Goal: Information Seeking & Learning: Check status

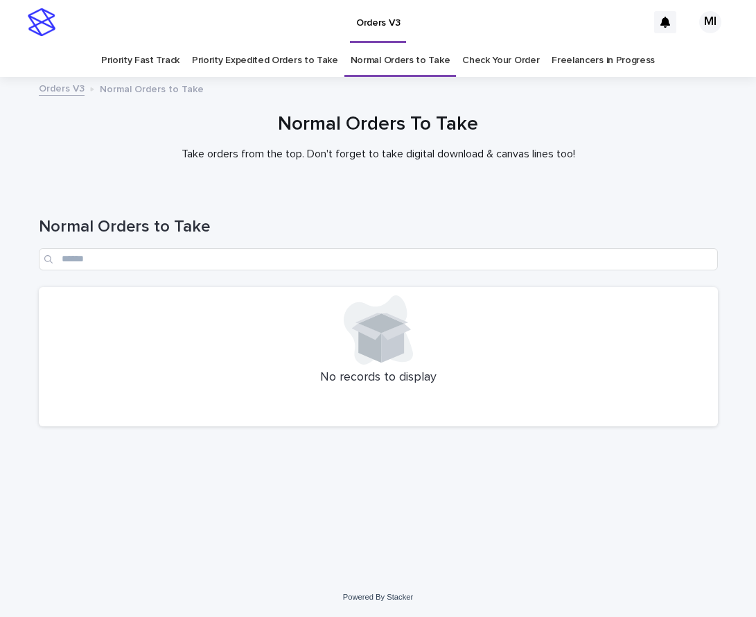
click at [290, 197] on div "Normal Orders to Take" at bounding box center [378, 238] width 679 height 98
click at [274, 66] on link "Priority Expedited Orders to Take" at bounding box center [265, 60] width 146 height 33
click at [173, 66] on link "Priority Fast Track" at bounding box center [140, 60] width 78 height 33
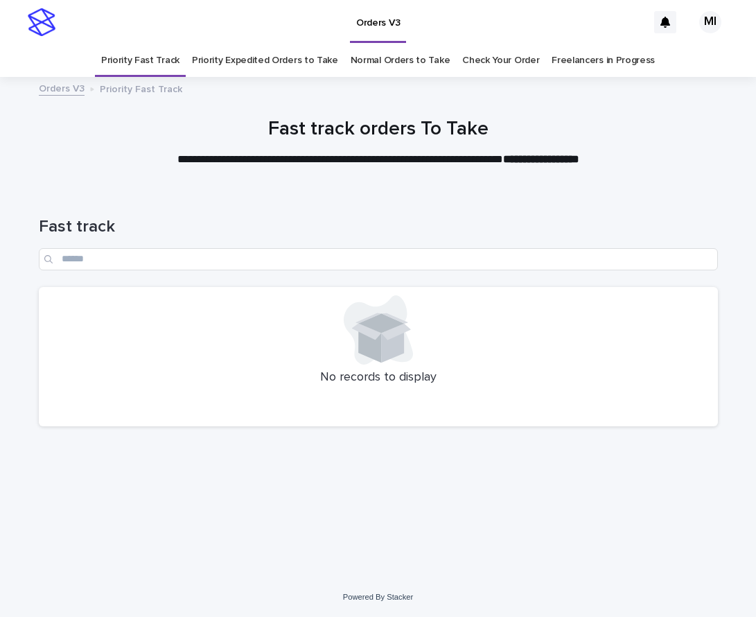
click at [478, 65] on link "Check Your Order" at bounding box center [500, 60] width 77 height 33
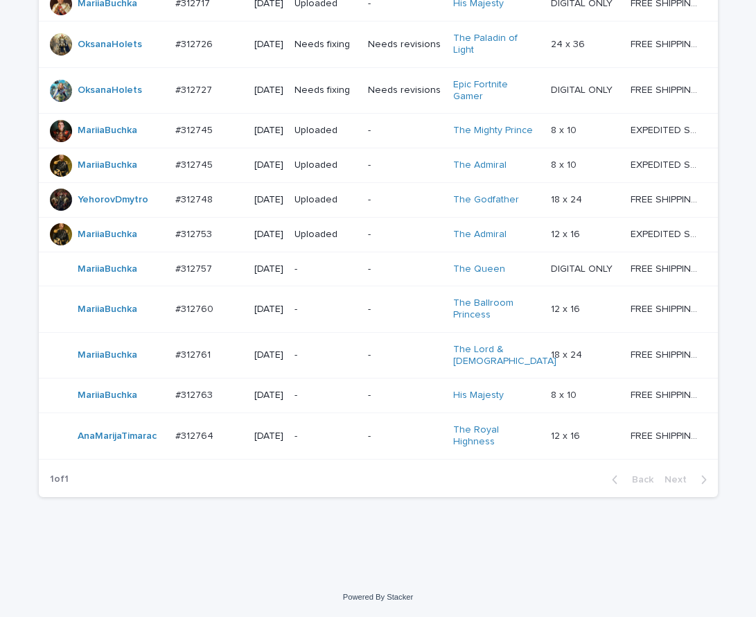
scroll to position [993, 0]
click at [371, 263] on p "-" at bounding box center [405, 269] width 74 height 12
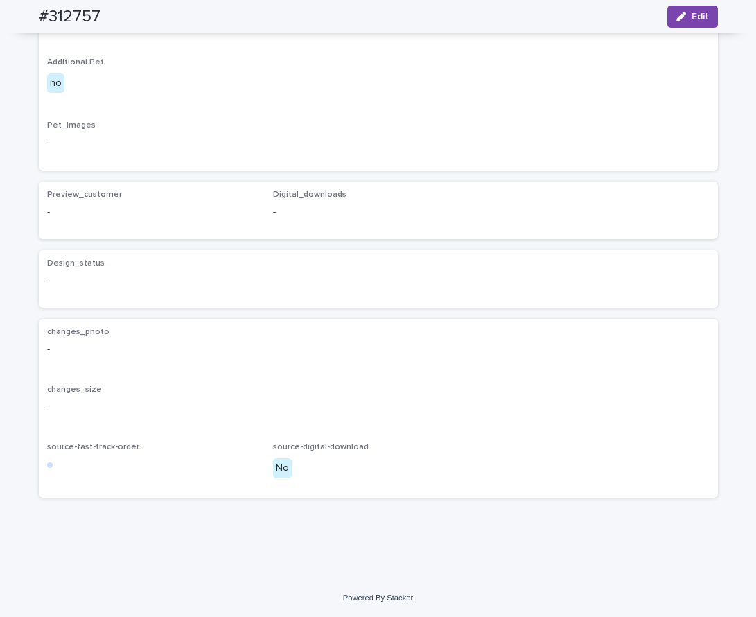
scroll to position [717, 0]
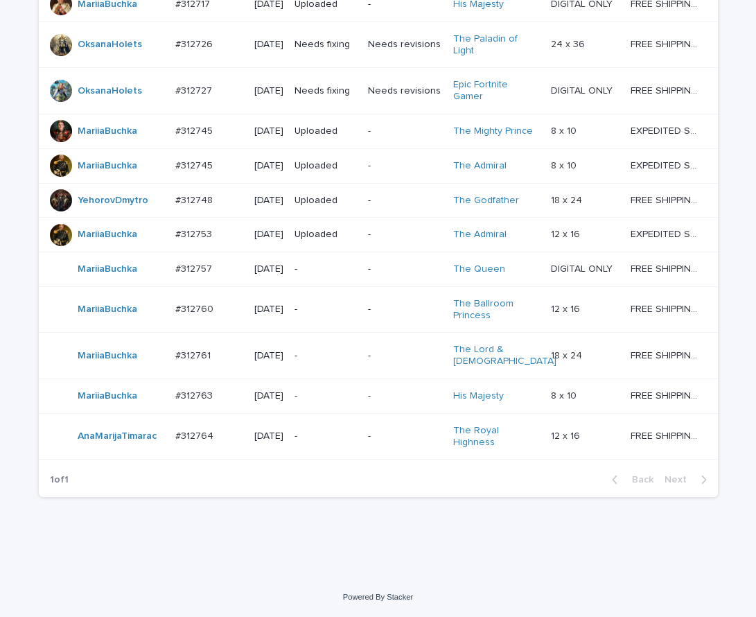
scroll to position [1039, 0]
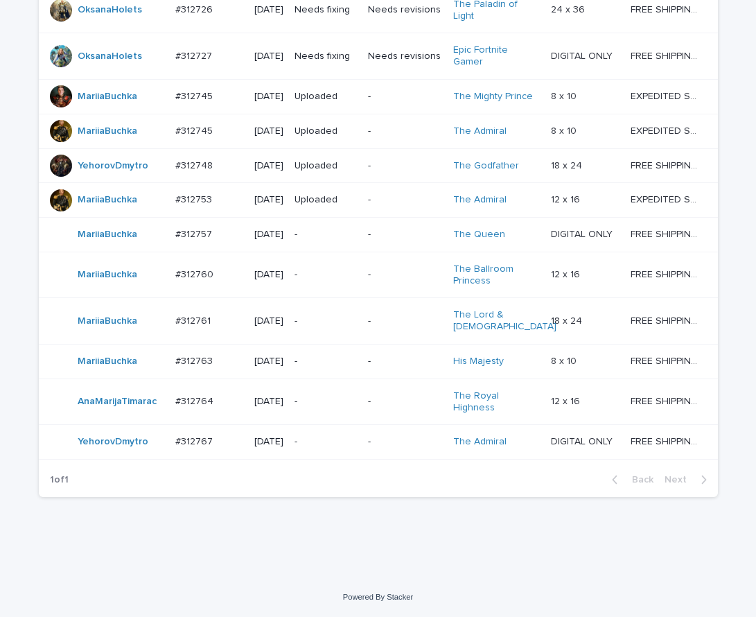
click at [108, 497] on div "1 of 1 Back Next" at bounding box center [378, 479] width 679 height 35
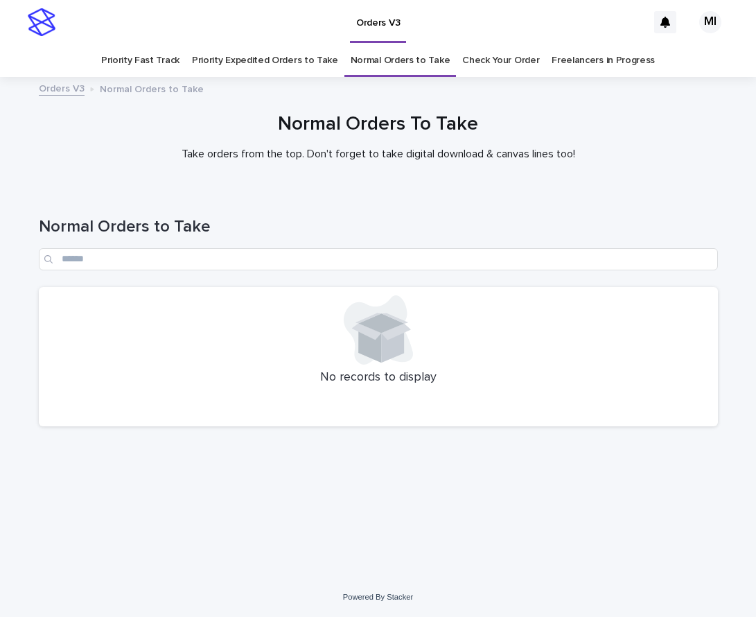
click at [467, 62] on link "Check Your Order" at bounding box center [500, 60] width 77 height 33
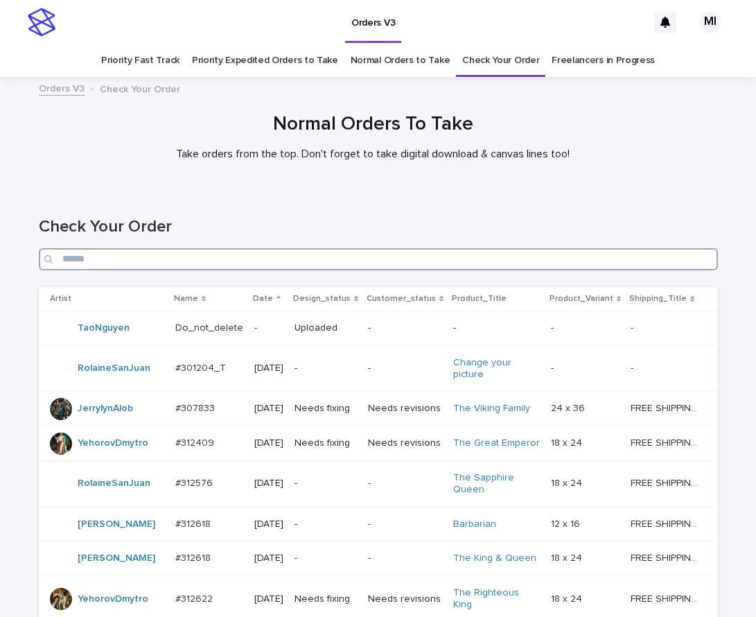
click at [487, 261] on input "Search" at bounding box center [378, 259] width 679 height 22
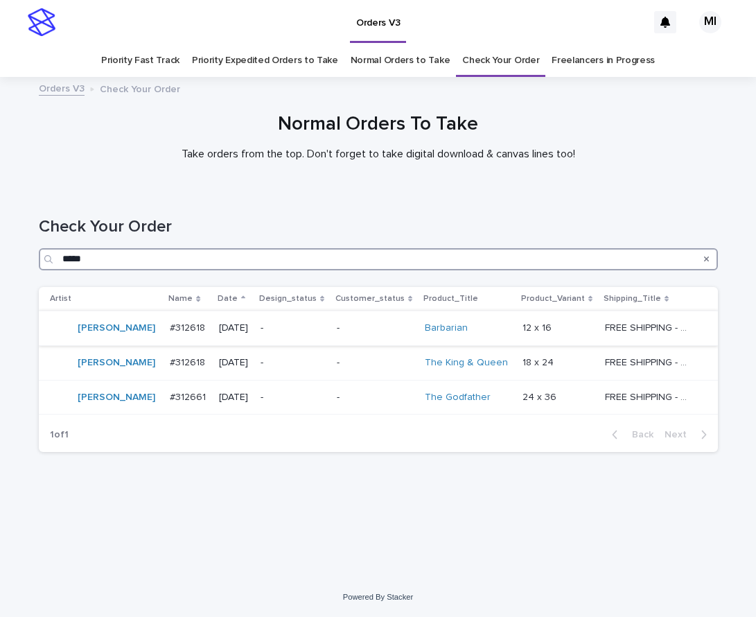
type input "*****"
click at [312, 326] on td "-" at bounding box center [293, 327] width 76 height 35
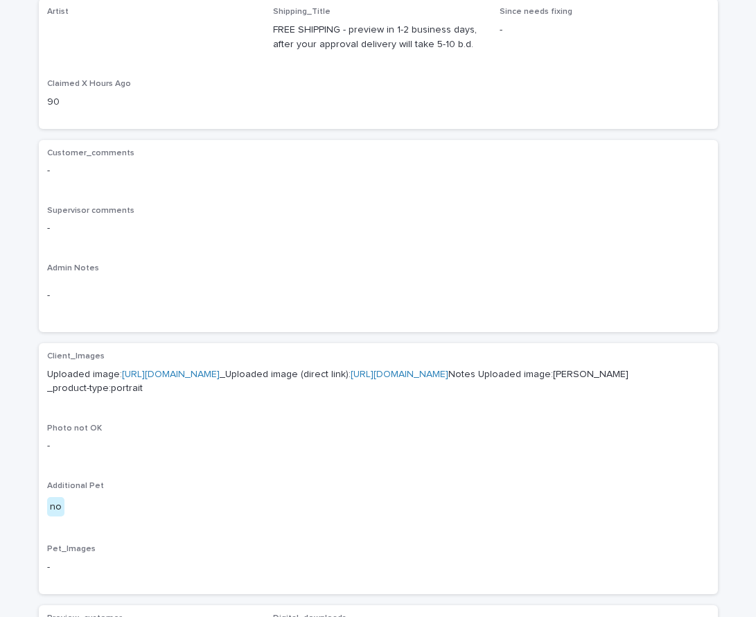
scroll to position [277, 0]
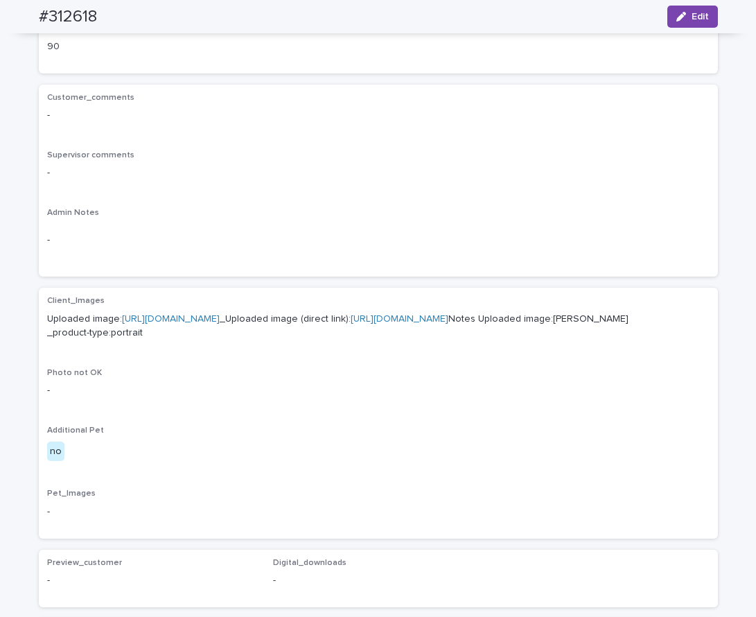
click at [220, 321] on link "https://cdn.shopify.com-uploadkit.app/s/files/1/0033/4807/0511/files/download.h…" at bounding box center [171, 319] width 98 height 10
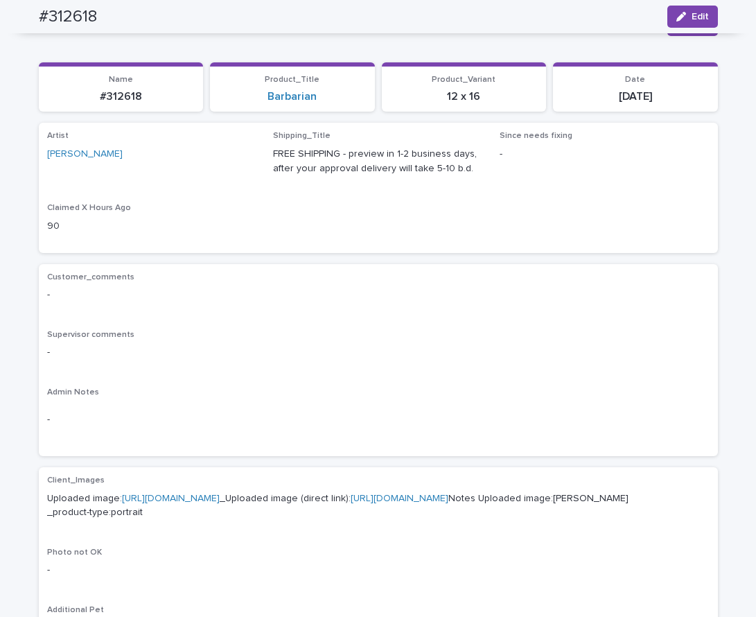
scroll to position [69, 0]
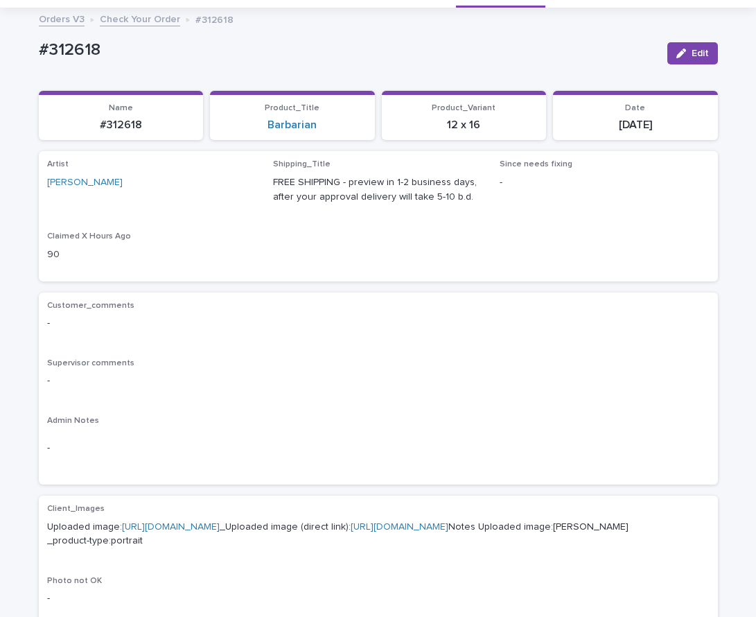
click at [398, 297] on div "Customer_comments - Supervisor comments - Admin Notes -" at bounding box center [378, 388] width 679 height 193
click at [214, 220] on div "Artist MichL Shipping_Title FREE SHIPPING - preview in 1-2 business days, after…" at bounding box center [378, 215] width 662 height 113
drag, startPoint x: 161, startPoint y: 138, endPoint x: 96, endPoint y: 103, distance: 73.5
click at [74, 127] on section "Name #312618" at bounding box center [121, 116] width 165 height 50
copy p "#312618"
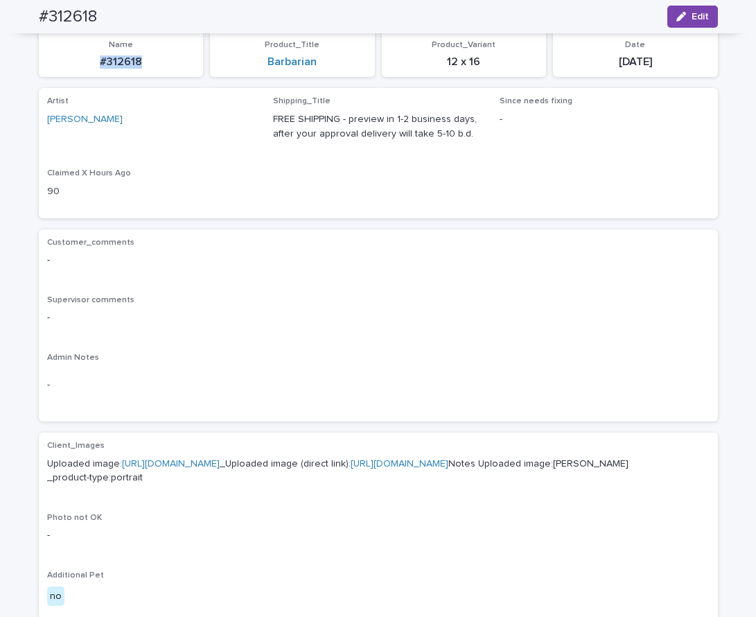
scroll to position [130, 0]
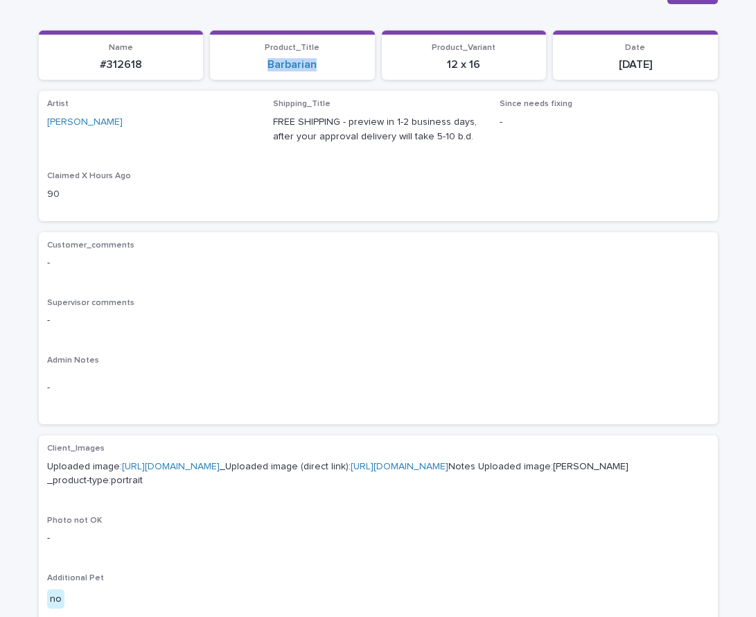
drag, startPoint x: 303, startPoint y: 72, endPoint x: 229, endPoint y: 67, distance: 74.3
click at [233, 71] on section "Product_Title Barbarian" at bounding box center [292, 55] width 165 height 50
copy link "Barbarian"
drag, startPoint x: 497, startPoint y: 69, endPoint x: 411, endPoint y: 55, distance: 87.7
click at [434, 67] on p "12 x 16" at bounding box center [464, 64] width 148 height 13
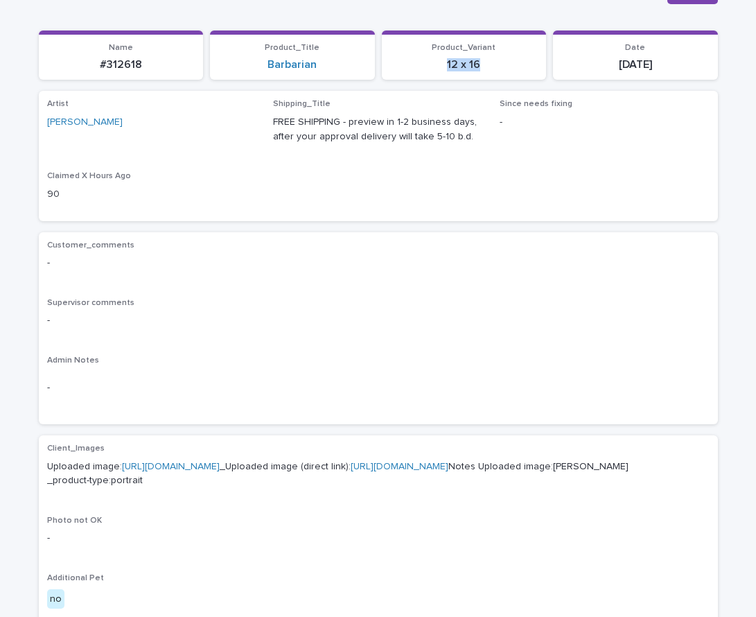
copy p "12 x 16"
drag, startPoint x: 675, startPoint y: 72, endPoint x: 572, endPoint y: 64, distance: 103.5
click at [598, 71] on section "Date 2025-08-13" at bounding box center [635, 55] width 165 height 50
copy p "[DATE]"
drag, startPoint x: 89, startPoint y: 137, endPoint x: 15, endPoint y: 115, distance: 77.4
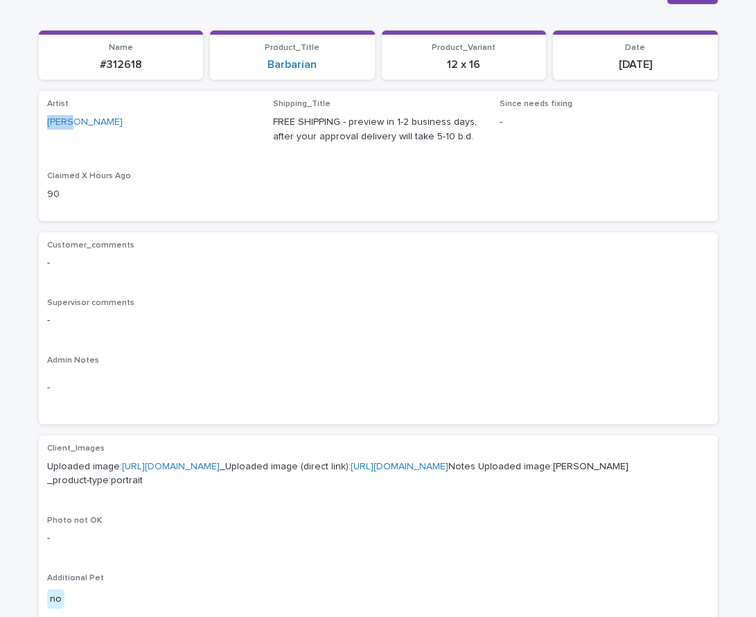
click at [19, 130] on div "Loading... Saving… Loading... Saving… #312618 Edit #312618 Edit Sorry, there wa…" at bounding box center [378, 524] width 756 height 1137
copy link "[PERSON_NAME]"
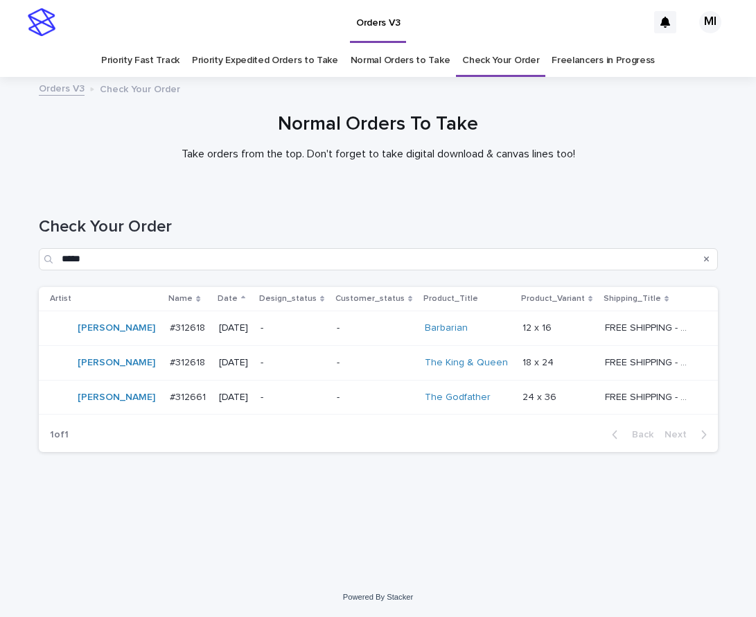
click at [331, 357] on td "-" at bounding box center [375, 362] width 88 height 35
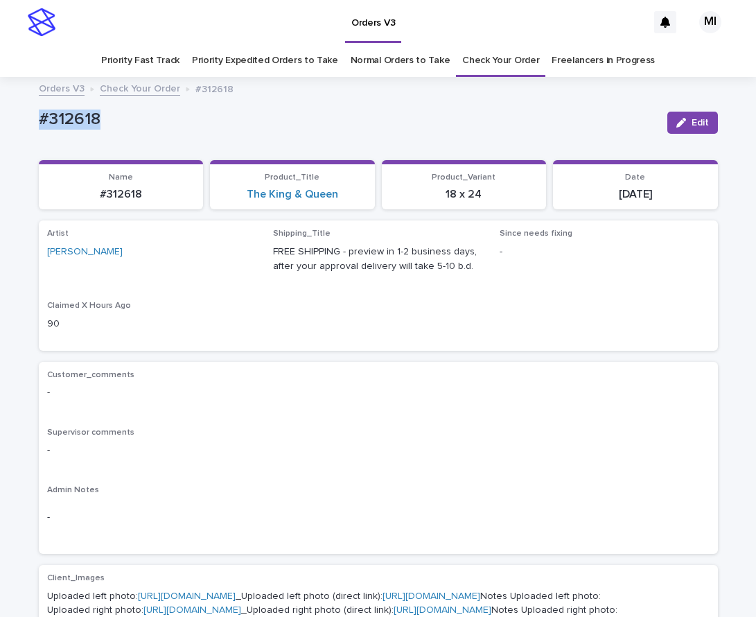
drag, startPoint x: 129, startPoint y: 133, endPoint x: 17, endPoint y: 109, distance: 114.0
copy p "#312618"
drag, startPoint x: 343, startPoint y: 204, endPoint x: 225, endPoint y: 186, distance: 119.1
click at [240, 202] on section "Product_Title The King & Queen" at bounding box center [292, 185] width 165 height 50
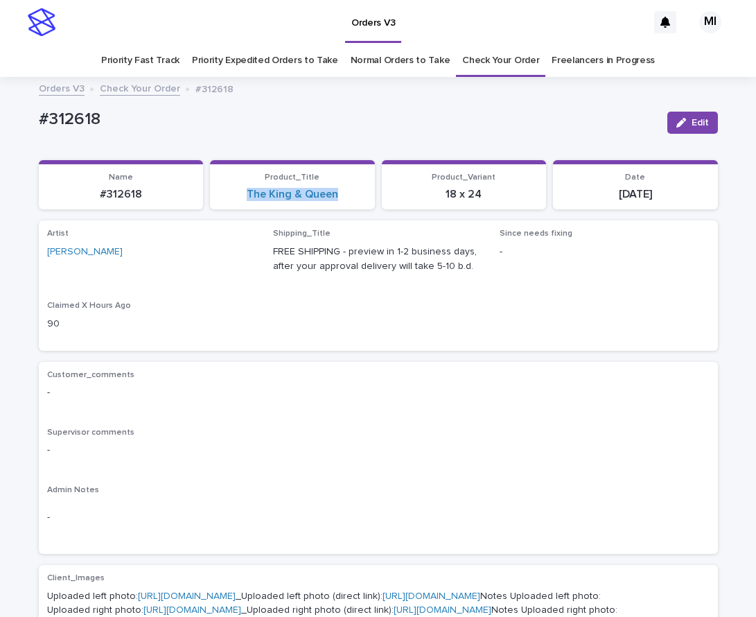
copy link "The King & Queen"
drag, startPoint x: 497, startPoint y: 202, endPoint x: 411, endPoint y: 187, distance: 87.1
click at [439, 201] on section "Product_Variant 18 x 24" at bounding box center [464, 185] width 165 height 50
copy p "18 x 24"
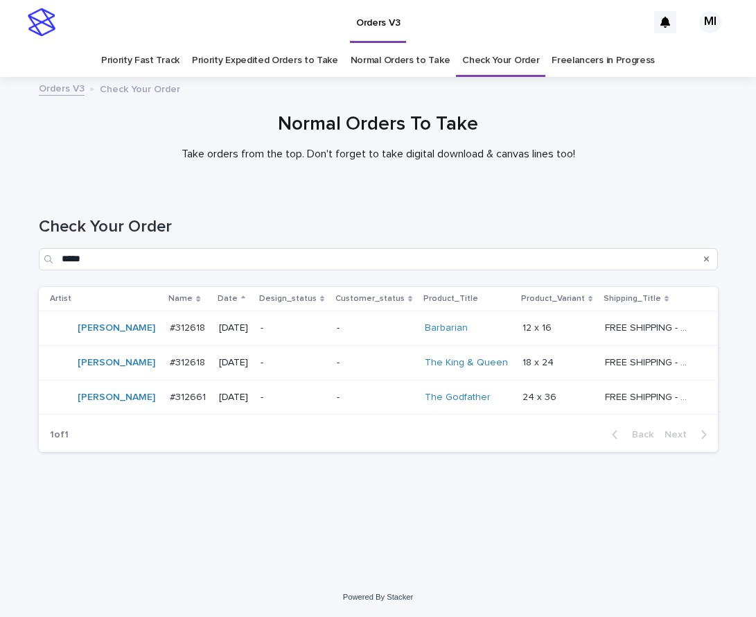
click at [290, 396] on p "-" at bounding box center [292, 397] width 65 height 12
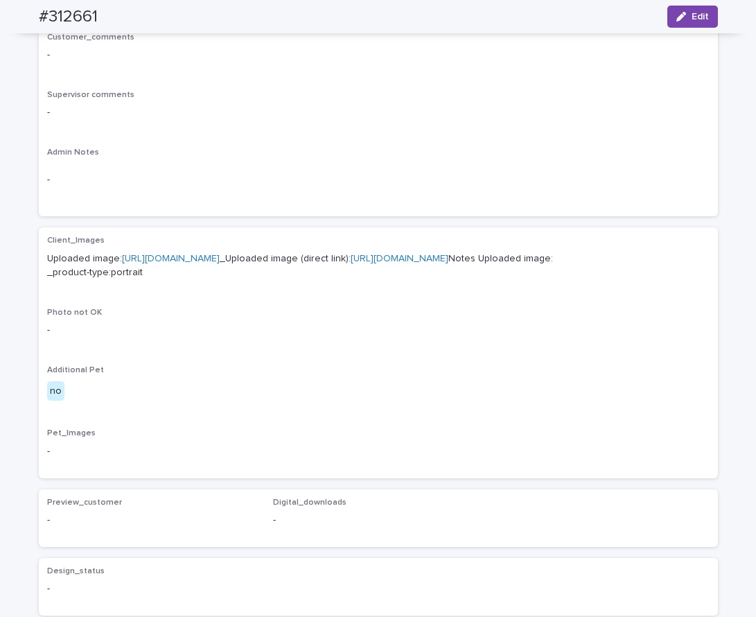
scroll to position [335, 0]
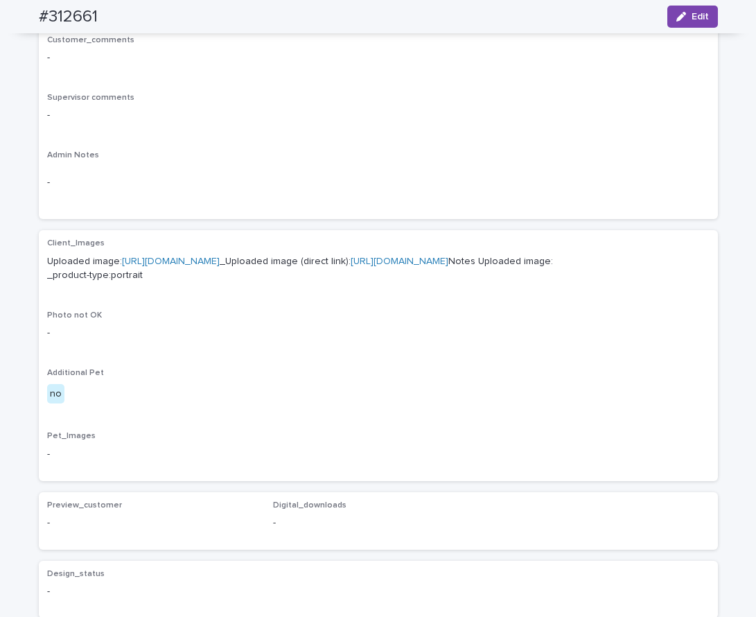
click at [220, 263] on link "https://cdn.shopify.com-uploadkit.app/s/files/1/0033/4807/0511/files/download.h…" at bounding box center [171, 261] width 98 height 10
drag, startPoint x: 112, startPoint y: 21, endPoint x: 26, endPoint y: 12, distance: 86.4
click at [39, 21] on div "#312661 Edit" at bounding box center [378, 16] width 679 height 33
copy h2 "#312661"
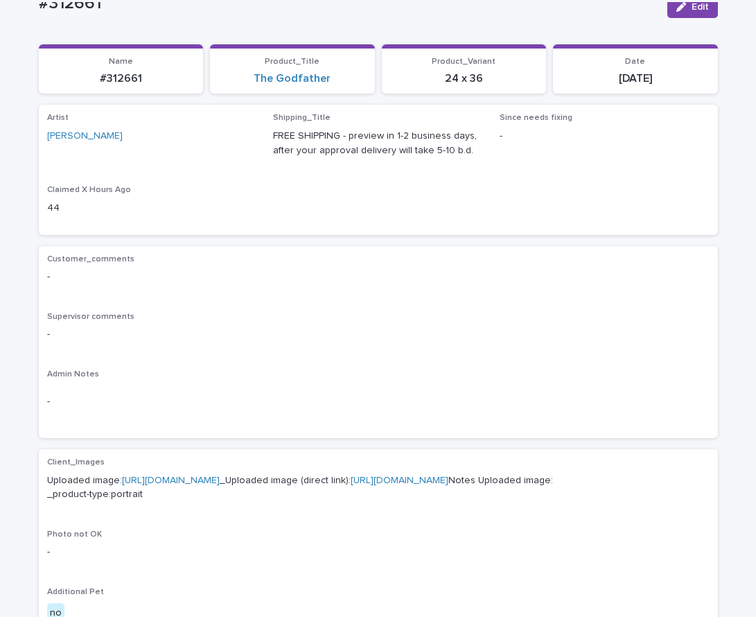
scroll to position [118, 0]
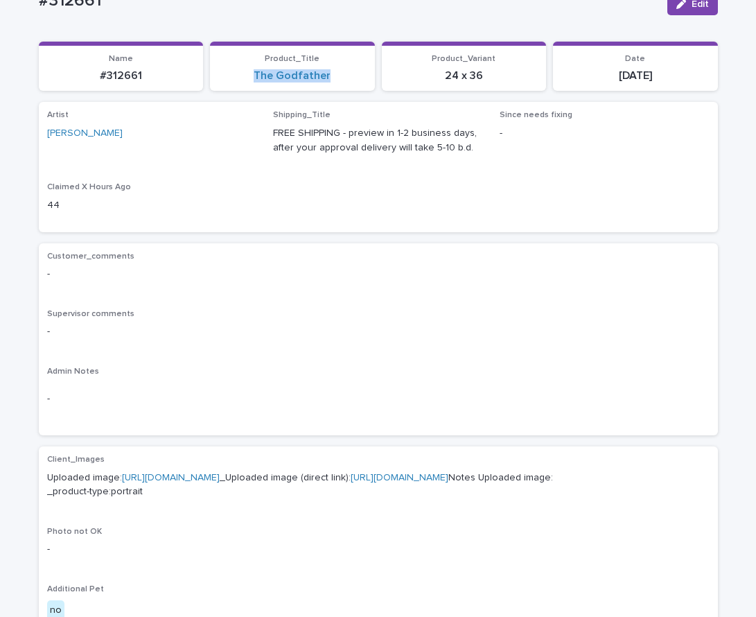
drag, startPoint x: 324, startPoint y: 84, endPoint x: 239, endPoint y: 89, distance: 84.7
click at [239, 89] on section "Product_Title The Godfather" at bounding box center [292, 67] width 165 height 50
copy link "The Godfather"
drag, startPoint x: 497, startPoint y: 84, endPoint x: 429, endPoint y: 88, distance: 68.7
click at [429, 88] on section "Product_Variant 24 x 36" at bounding box center [464, 67] width 165 height 50
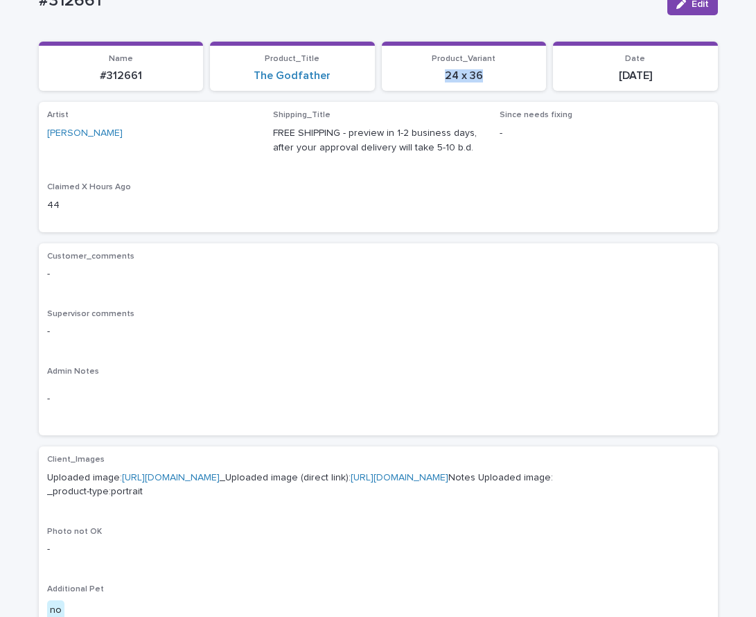
drag, startPoint x: 671, startPoint y: 82, endPoint x: 596, endPoint y: 83, distance: 75.5
click at [596, 83] on section "Date 2025-08-14" at bounding box center [635, 67] width 165 height 50
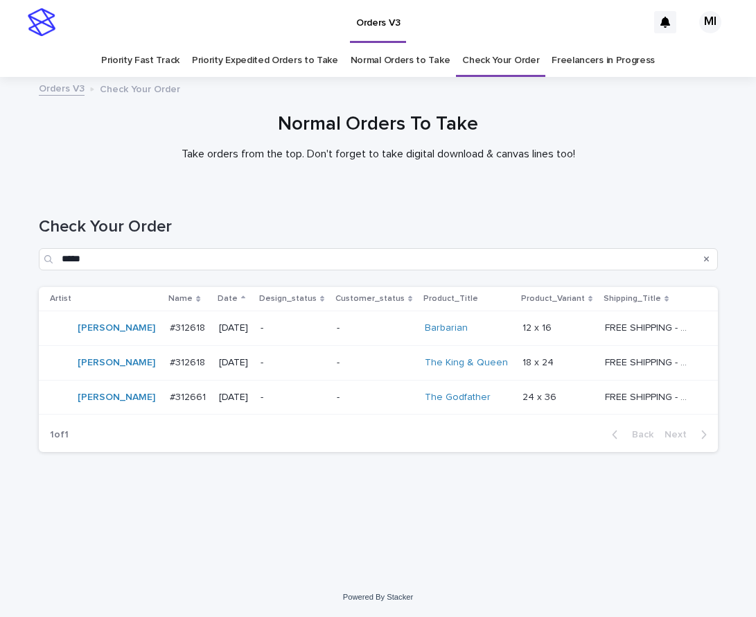
click at [370, 368] on p "-" at bounding box center [375, 363] width 77 height 12
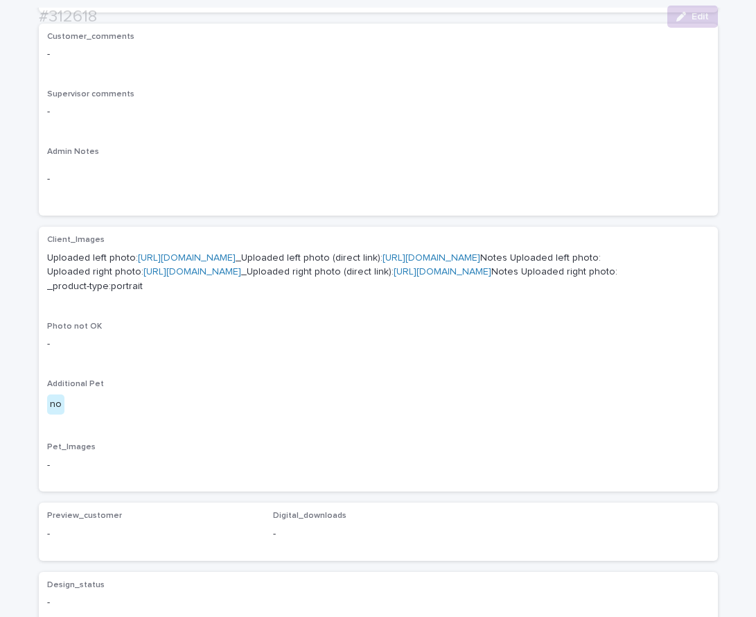
scroll to position [393, 0]
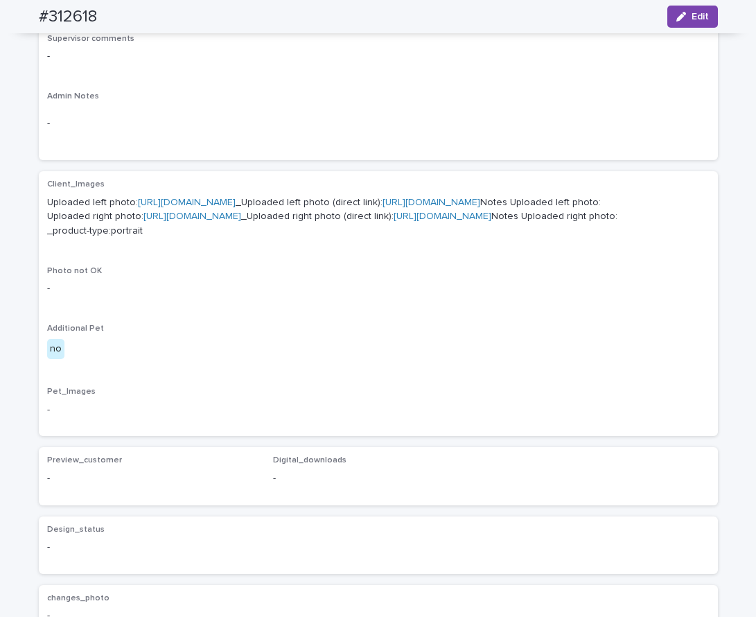
click at [236, 203] on link "https://cdn.shopify.com-uploadkit.app/s/files/1/0033/4807/0511/files/download.h…" at bounding box center [187, 202] width 98 height 10
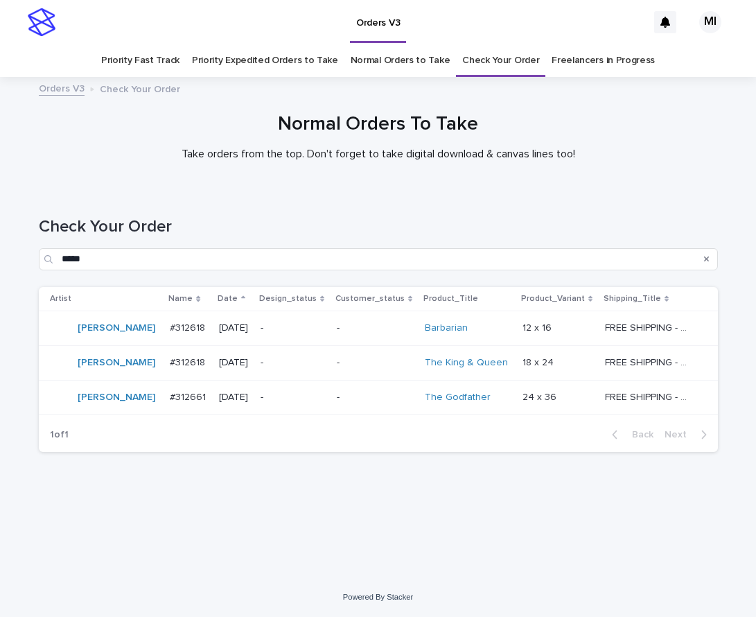
click at [331, 335] on td "-" at bounding box center [375, 327] width 88 height 35
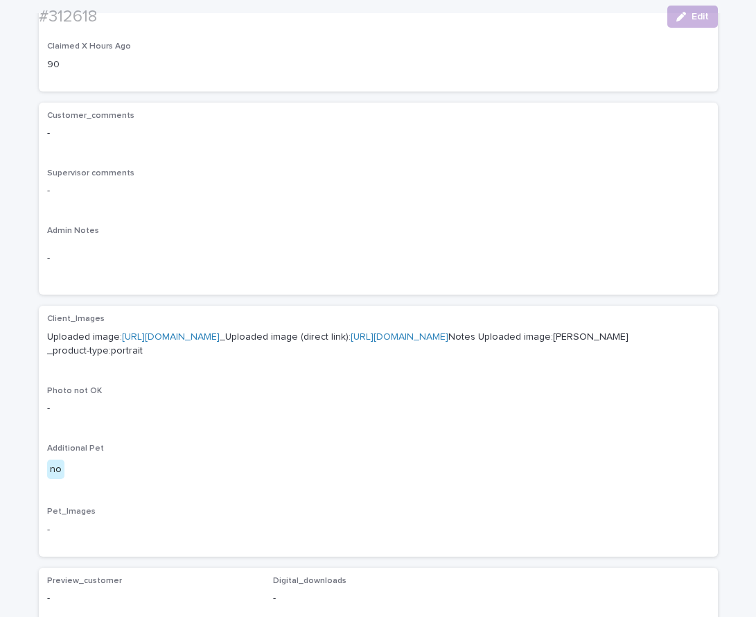
scroll to position [401, 0]
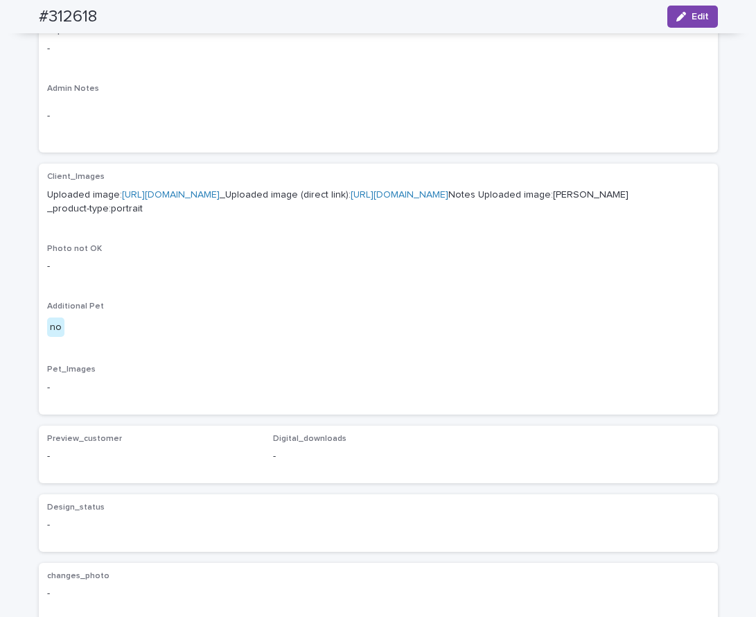
click at [326, 200] on p "Uploaded image: https://cdn.shopify.com-uploadkit.app/s/files/1/0033/4807/0511/…" at bounding box center [378, 202] width 662 height 29
click at [220, 196] on link "https://cdn.shopify.com-uploadkit.app/s/files/1/0033/4807/0511/files/download.h…" at bounding box center [171, 195] width 98 height 10
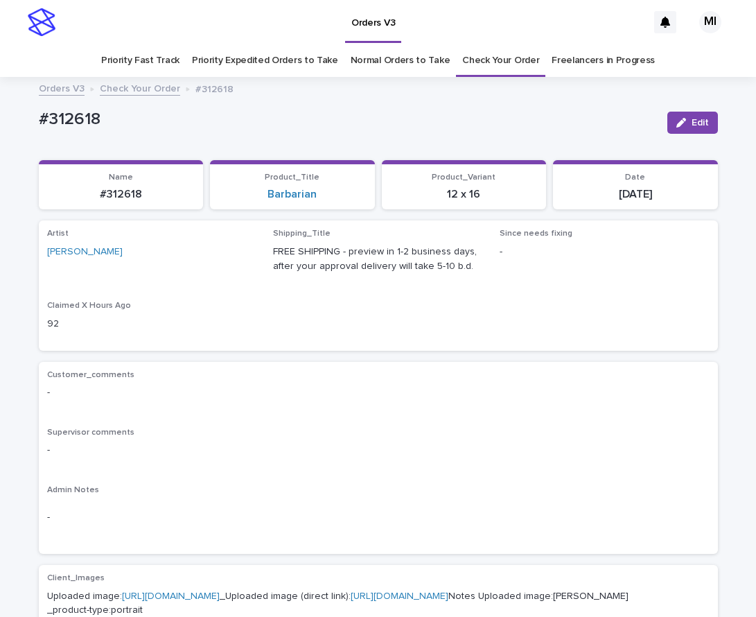
click at [122, 117] on p "#312618" at bounding box center [347, 119] width 617 height 20
drag, startPoint x: 121, startPoint y: 117, endPoint x: 26, endPoint y: 121, distance: 95.0
copy div "#312618 Edit Sorry, there was an error saving your record. Please try again. Pl…"
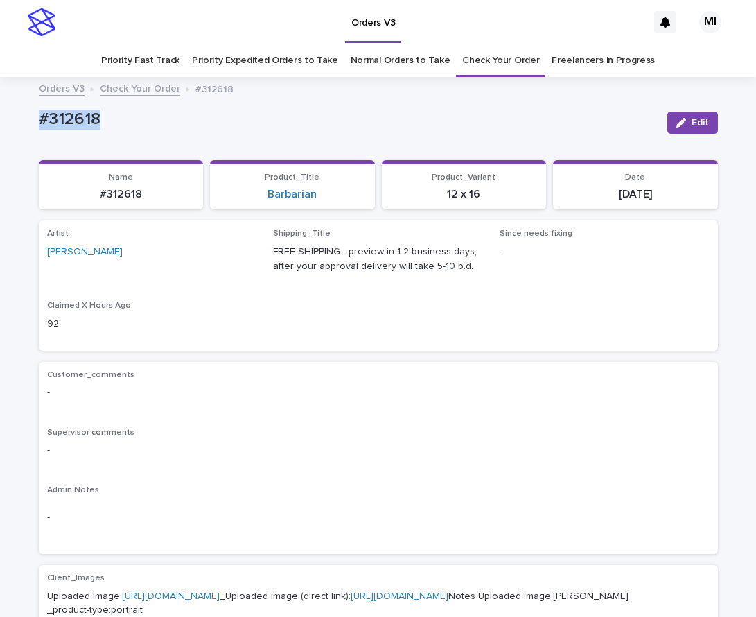
drag, startPoint x: 116, startPoint y: 128, endPoint x: 34, endPoint y: 126, distance: 82.5
copy p "#312618"
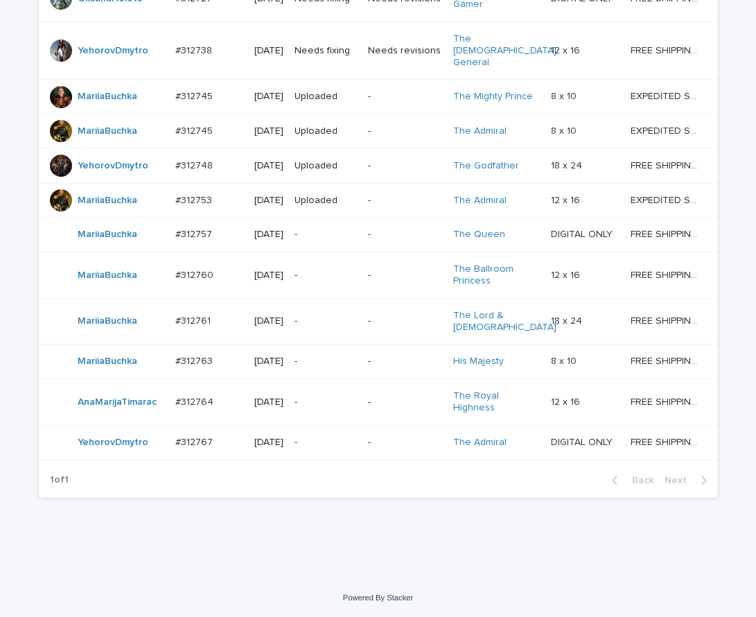
scroll to position [1039, 0]
